Goal: Information Seeking & Learning: Learn about a topic

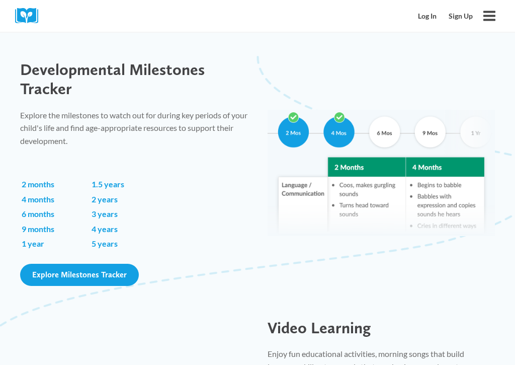
scroll to position [726, 0]
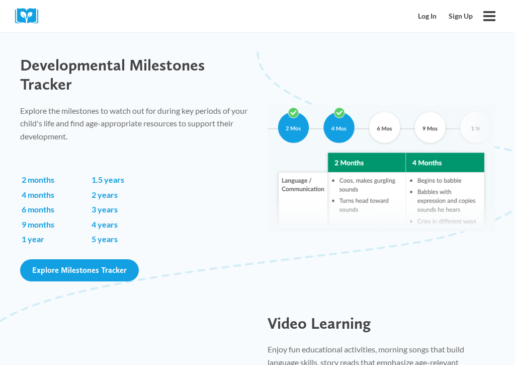
click at [99, 267] on span "Explore Milestones Tracker" at bounding box center [79, 270] width 95 height 10
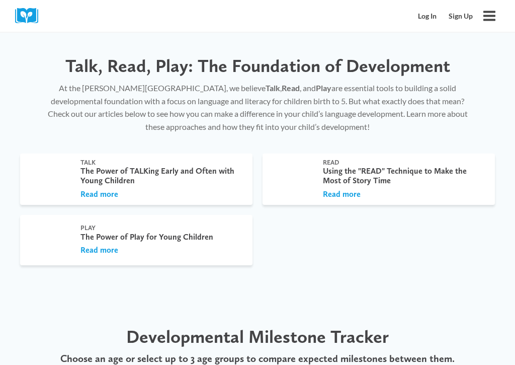
scroll to position [276, 0]
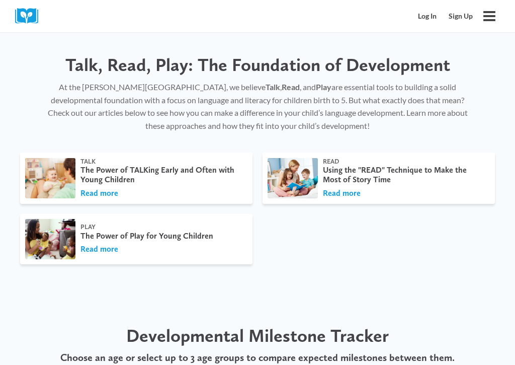
click at [338, 181] on div "Using the "READ" Technique to Make the Most of Story Time" at bounding box center [404, 174] width 162 height 19
